Goal: Information Seeking & Learning: Check status

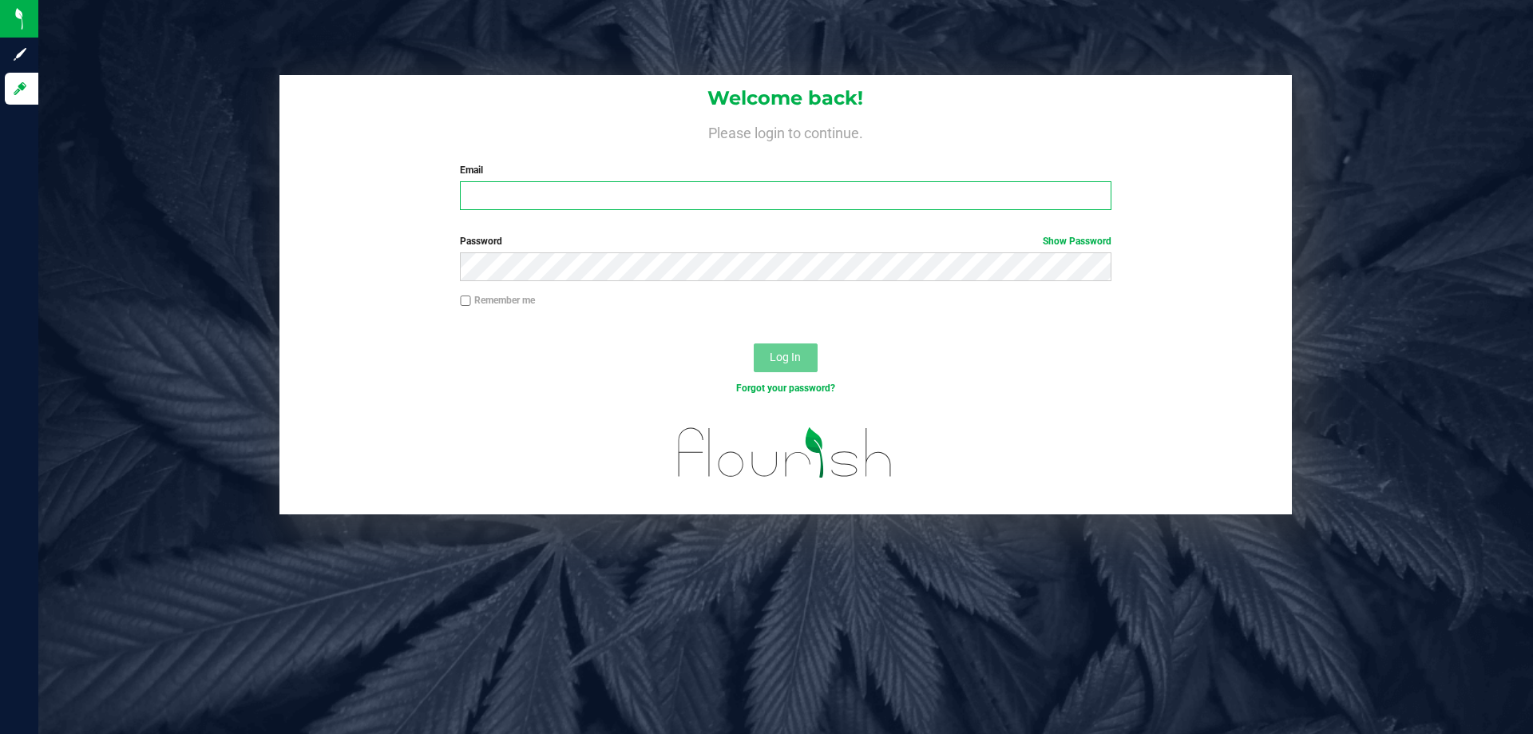
click at [592, 184] on input "Email" at bounding box center [785, 195] width 651 height 29
type input "[EMAIL_ADDRESS][DOMAIN_NAME]"
click at [754, 343] on button "Log In" at bounding box center [786, 357] width 64 height 29
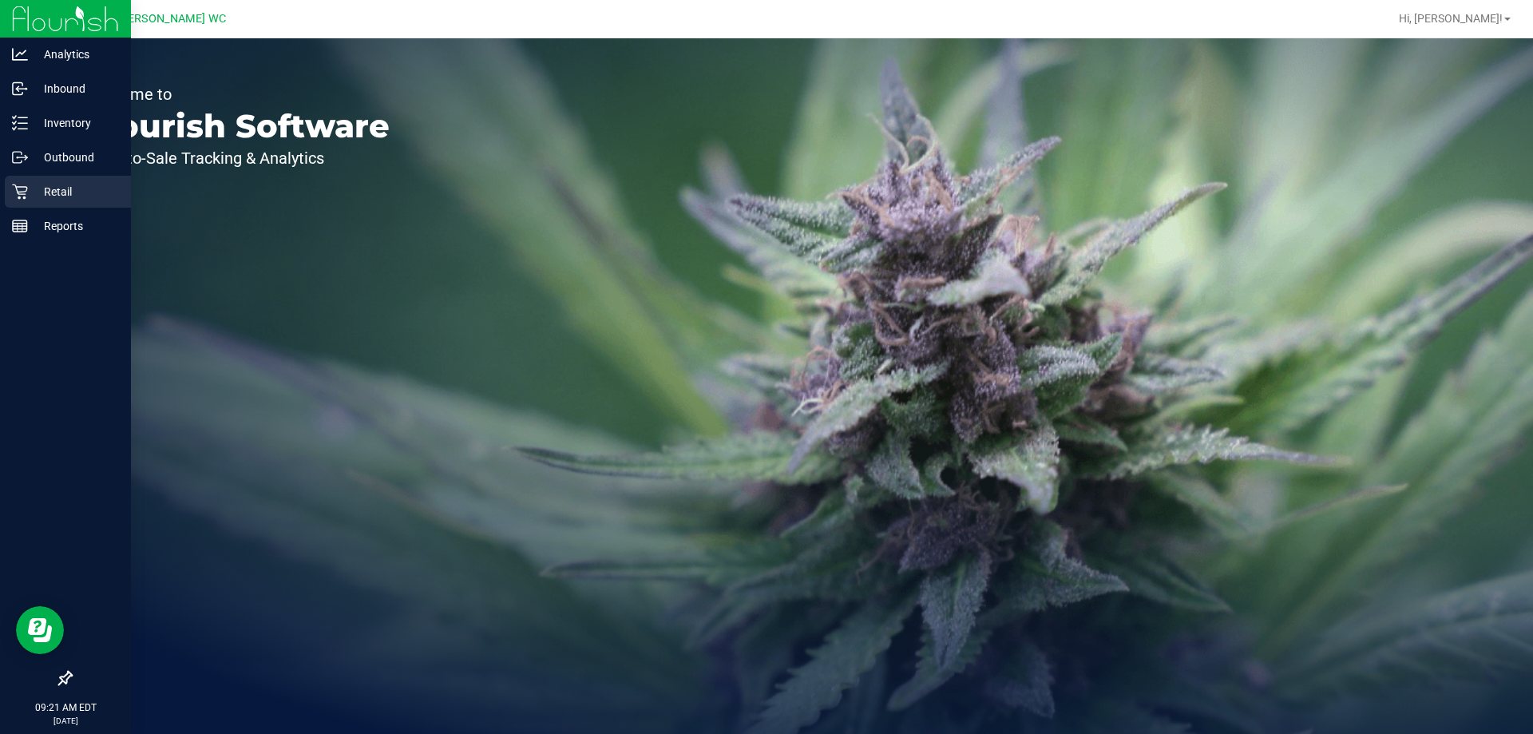
click at [15, 196] on icon at bounding box center [20, 192] width 16 height 16
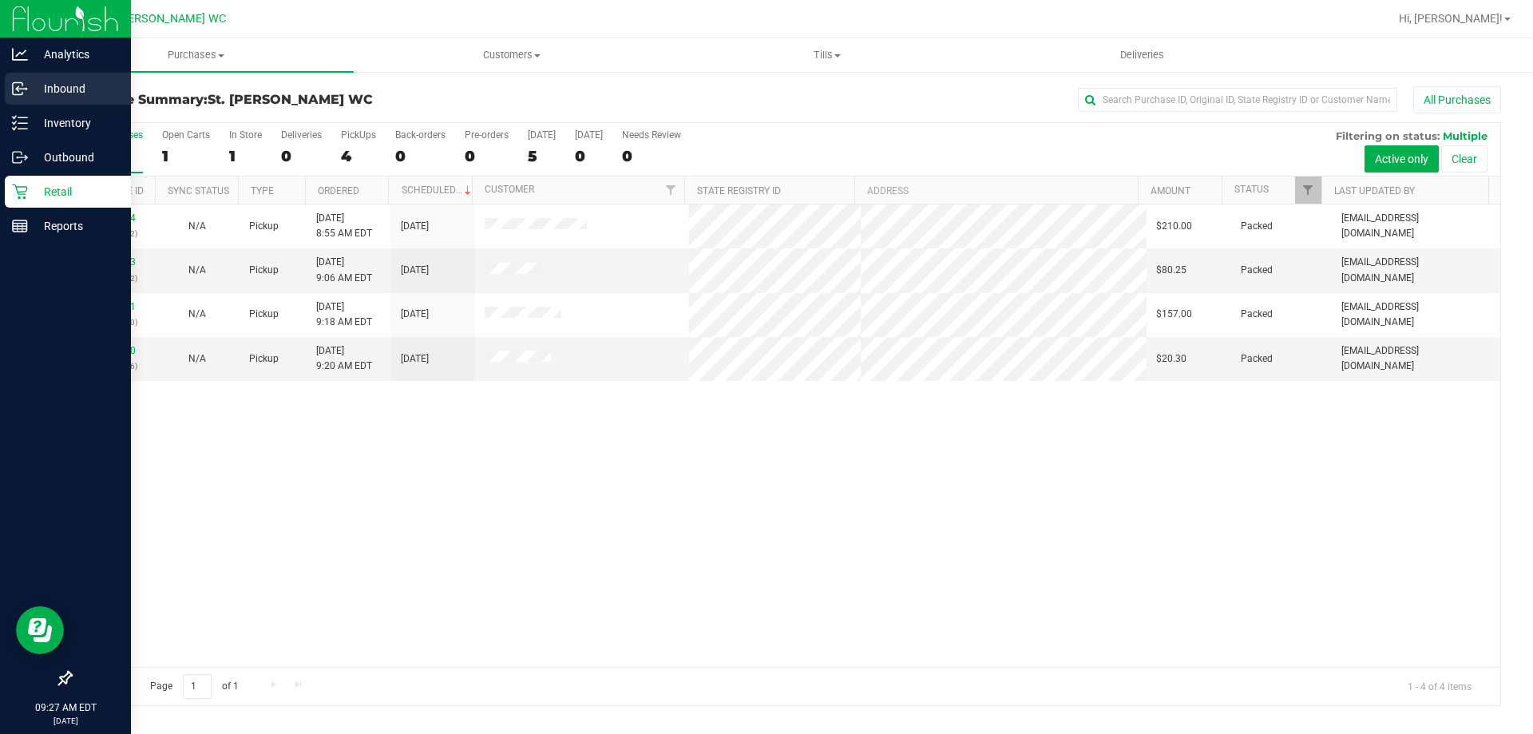
click at [33, 89] on p "Inbound" at bounding box center [76, 88] width 96 height 19
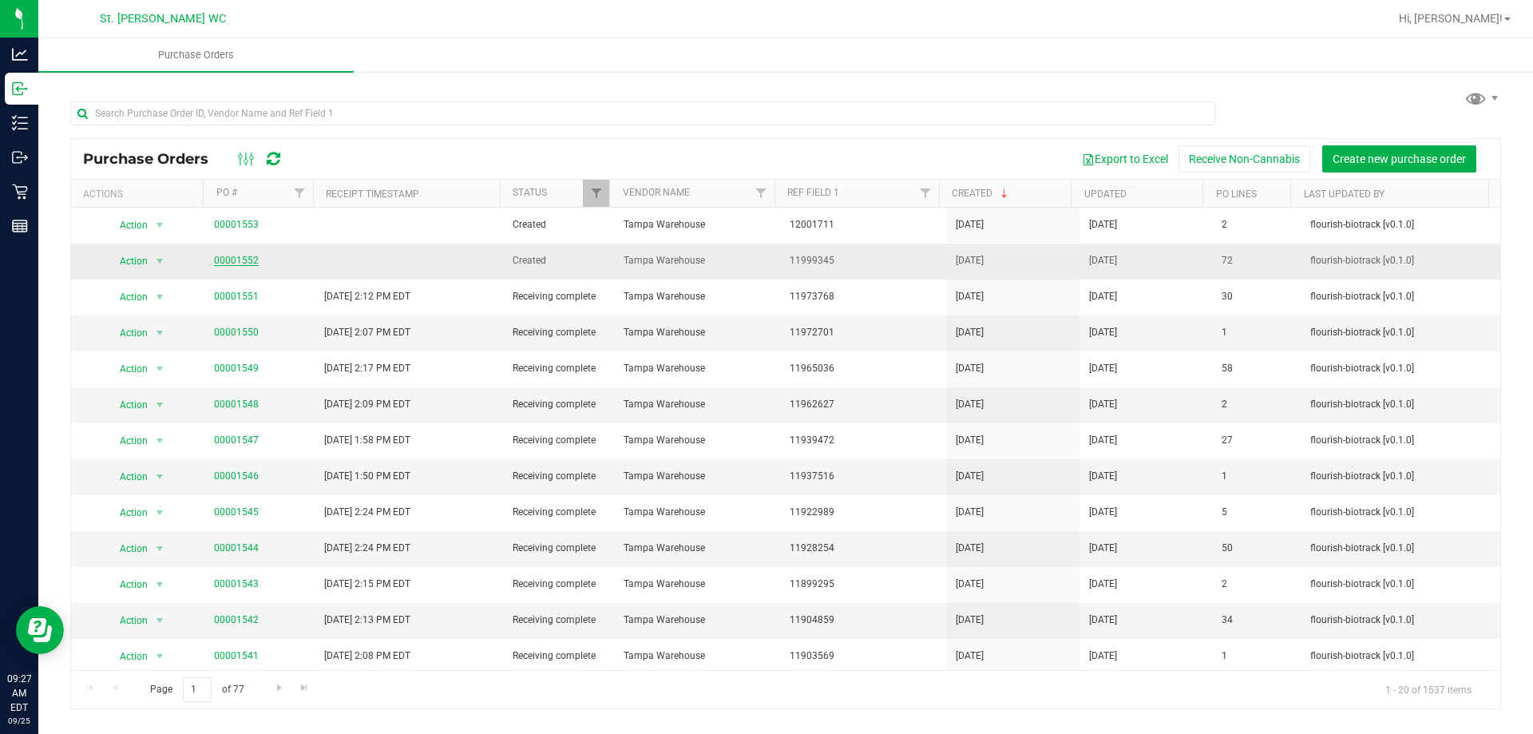
click at [236, 262] on link "00001552" at bounding box center [236, 260] width 45 height 11
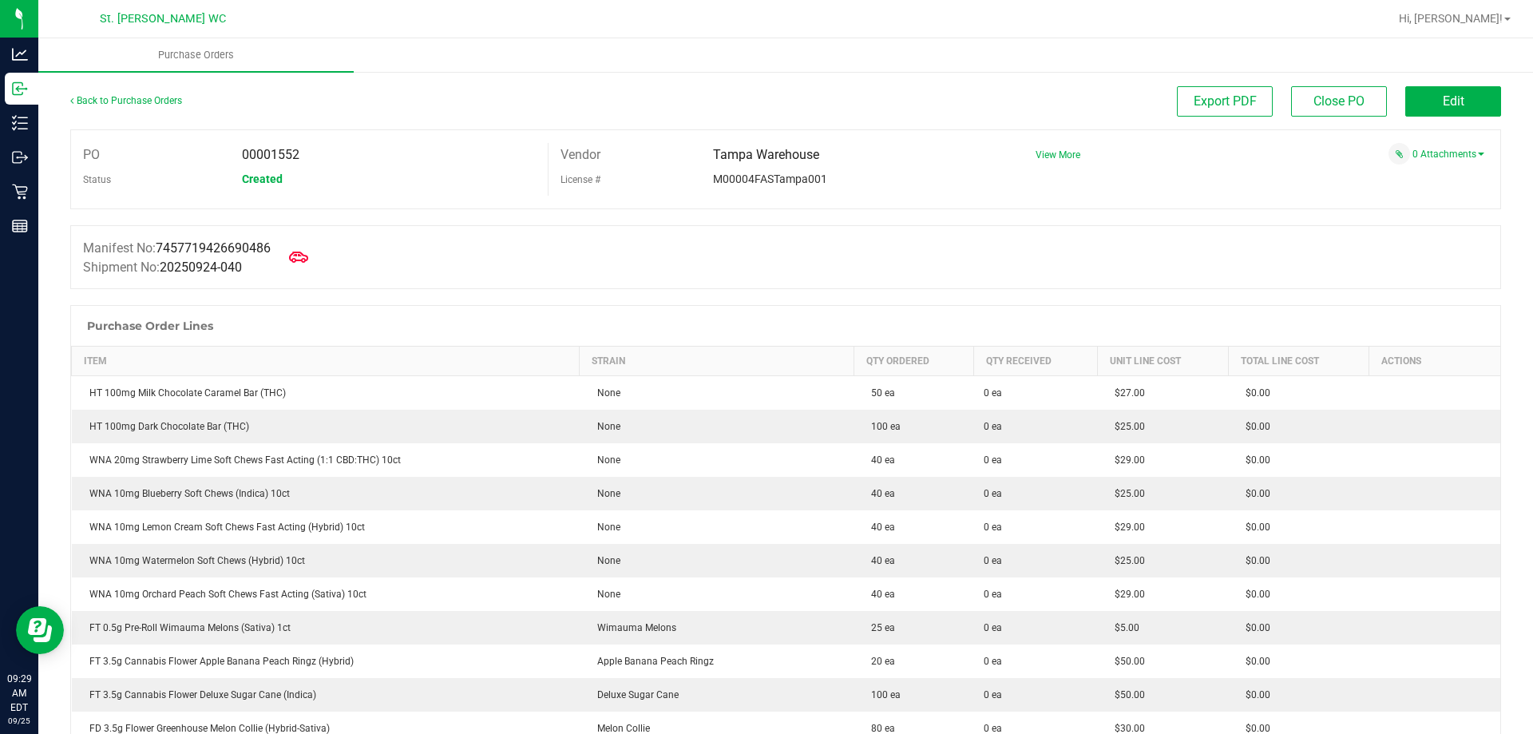
click at [508, 93] on div "Export PDF Close PO Edit" at bounding box center [964, 101] width 1073 height 30
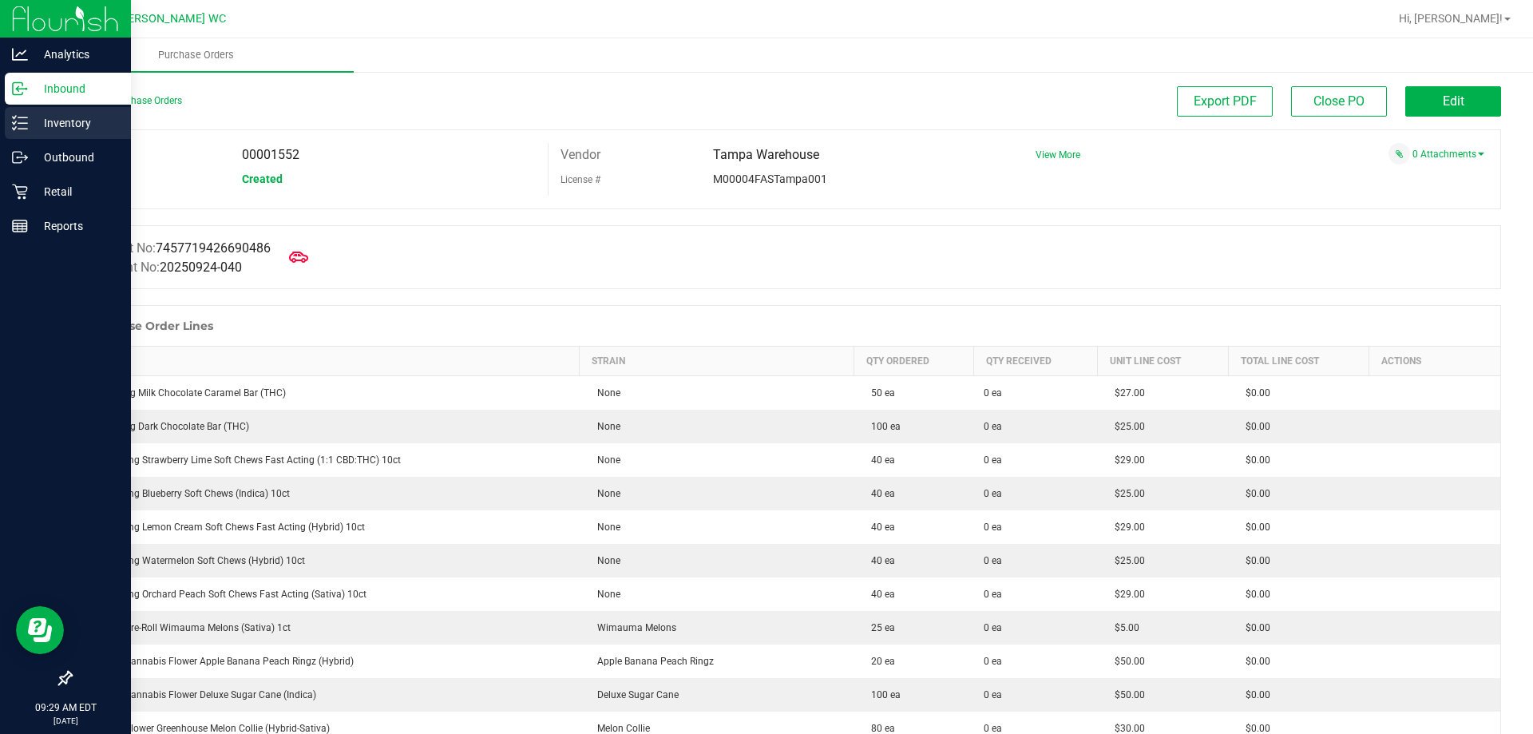
click at [25, 128] on icon at bounding box center [20, 123] width 16 height 16
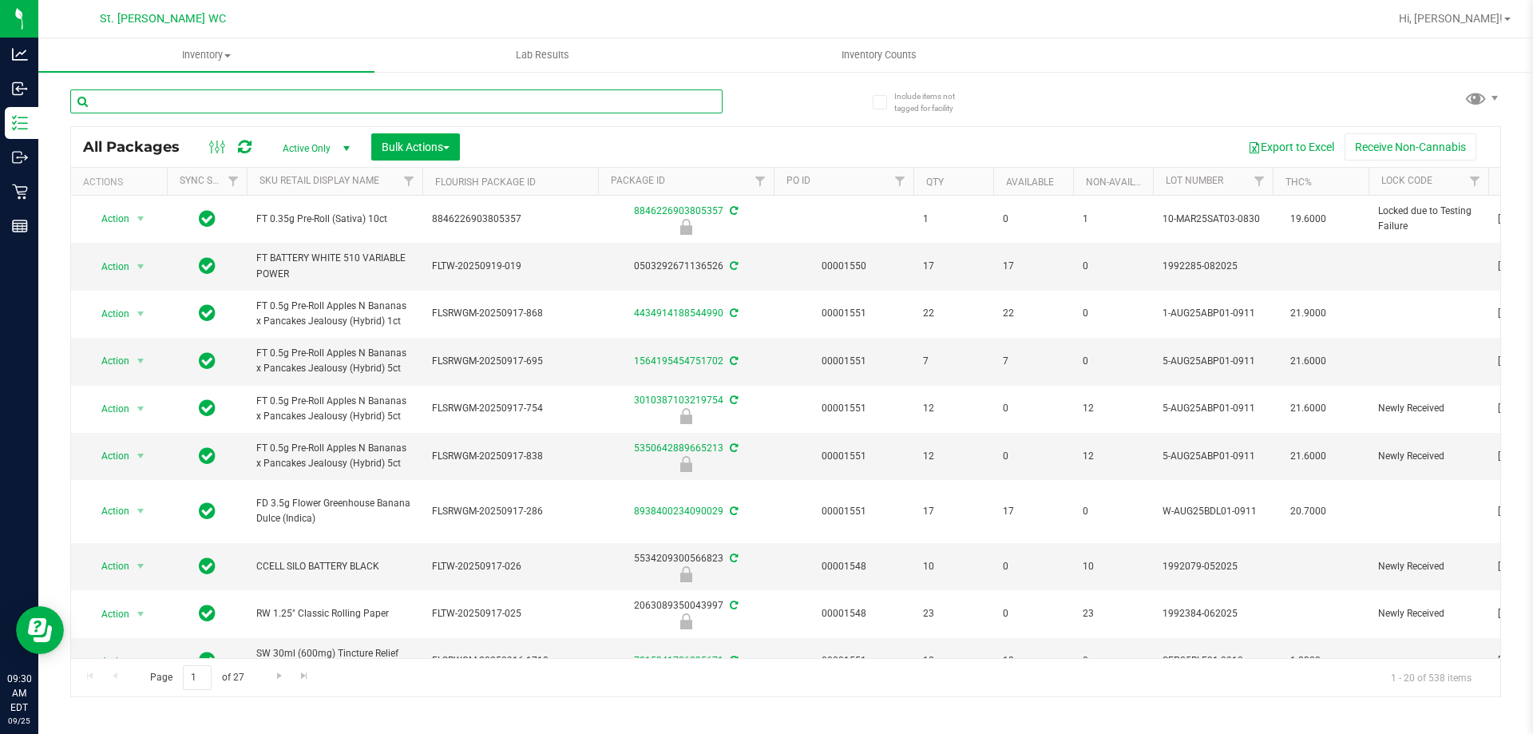
click at [160, 107] on input "text" at bounding box center [396, 101] width 652 height 24
paste input "SN250728DC1-0804"
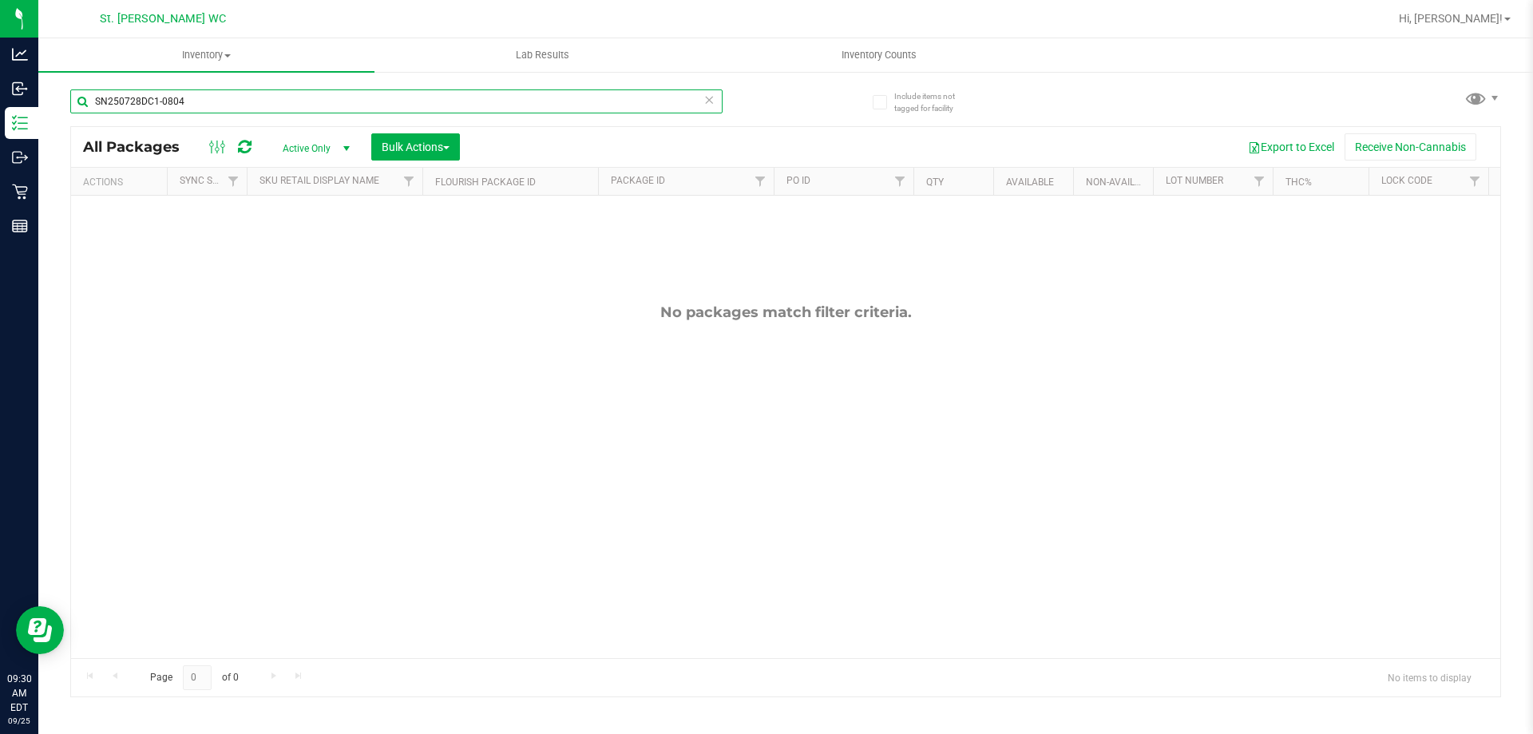
type input "SN250728DC1-0804"
click at [376, 20] on div at bounding box center [837, 18] width 1103 height 31
